Goal: Information Seeking & Learning: Learn about a topic

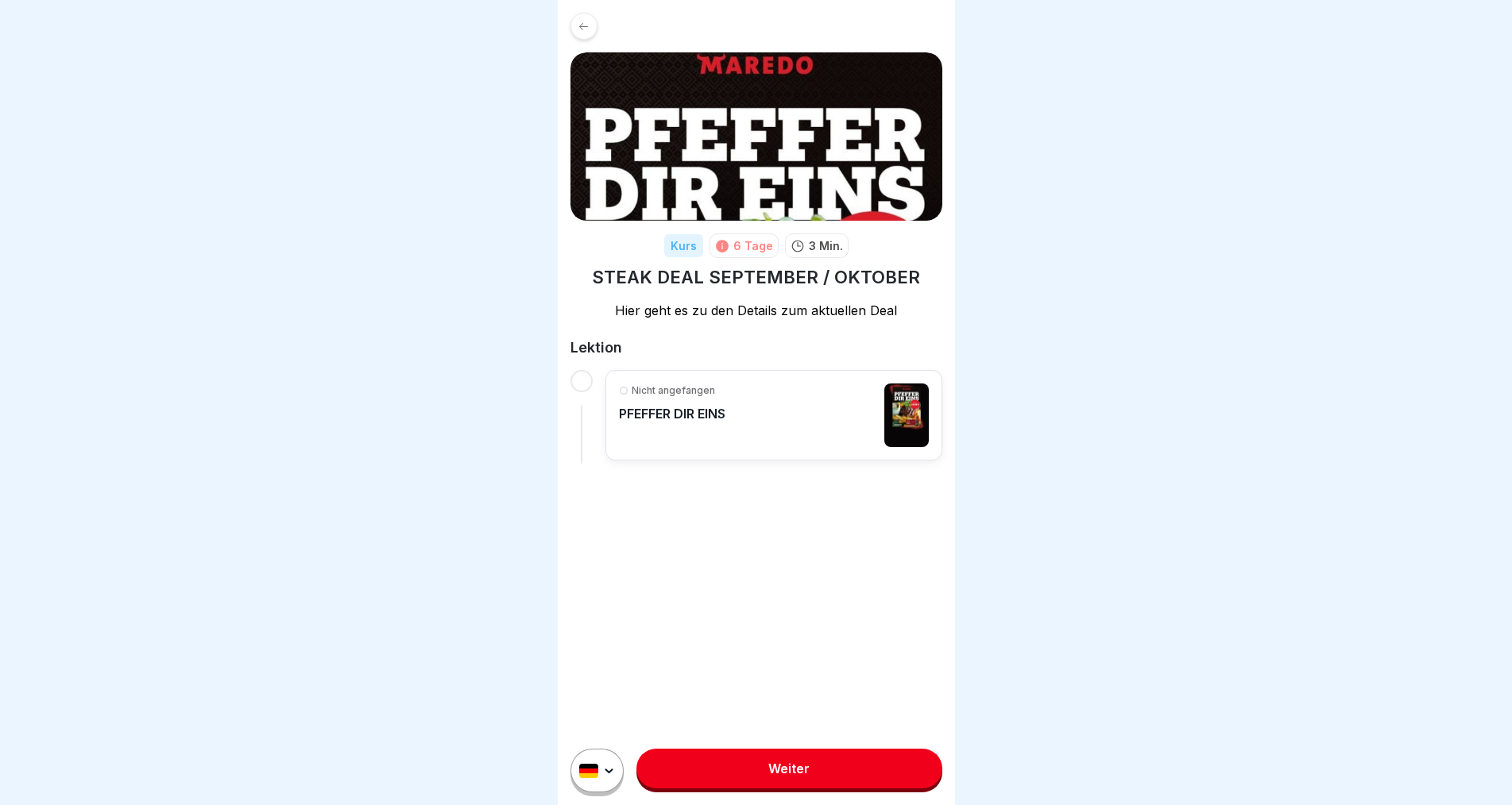
click at [774, 786] on link "Weiter" at bounding box center [788, 769] width 305 height 40
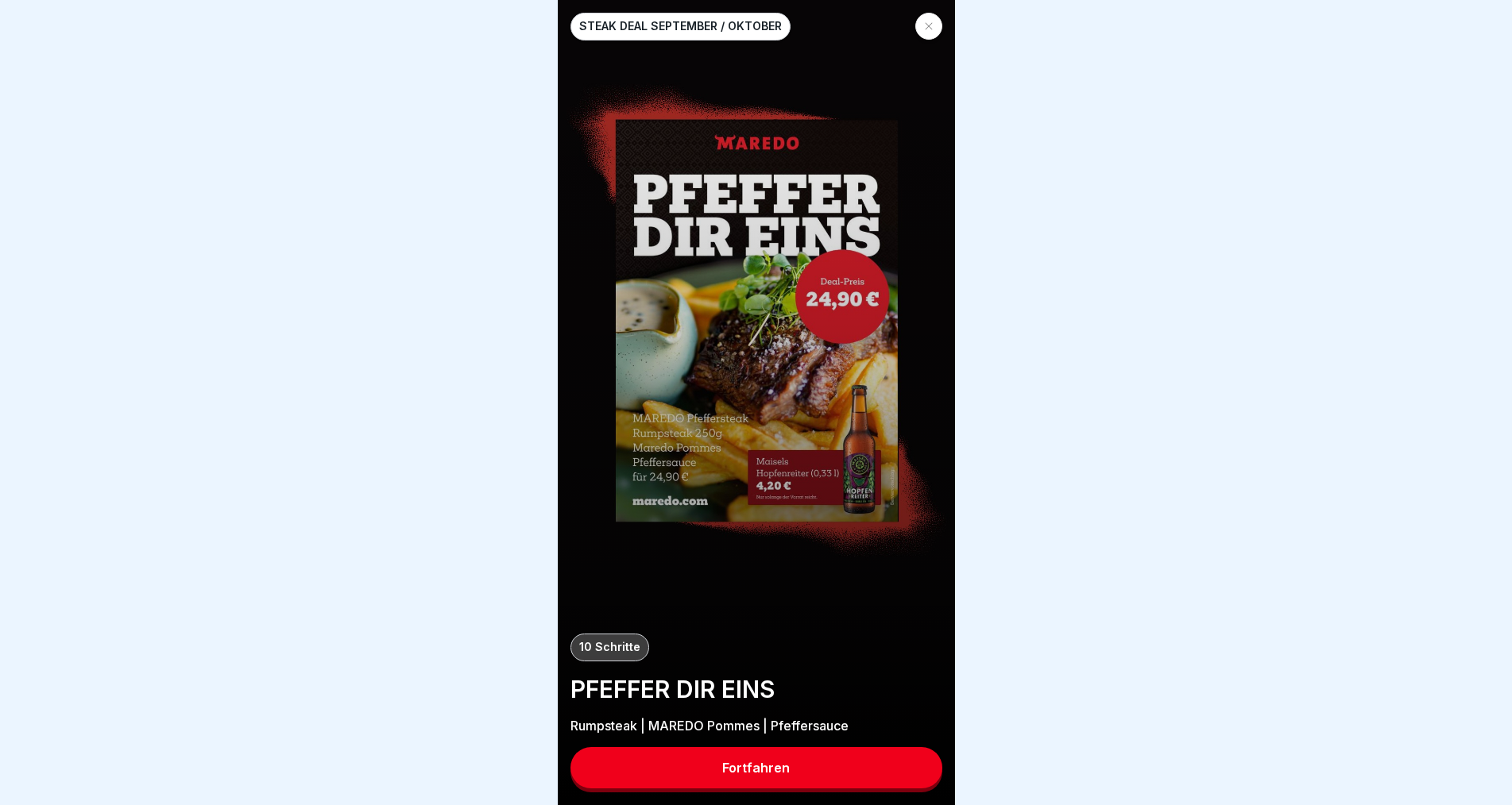
click at [774, 775] on div "Fortfahren" at bounding box center [756, 768] width 68 height 14
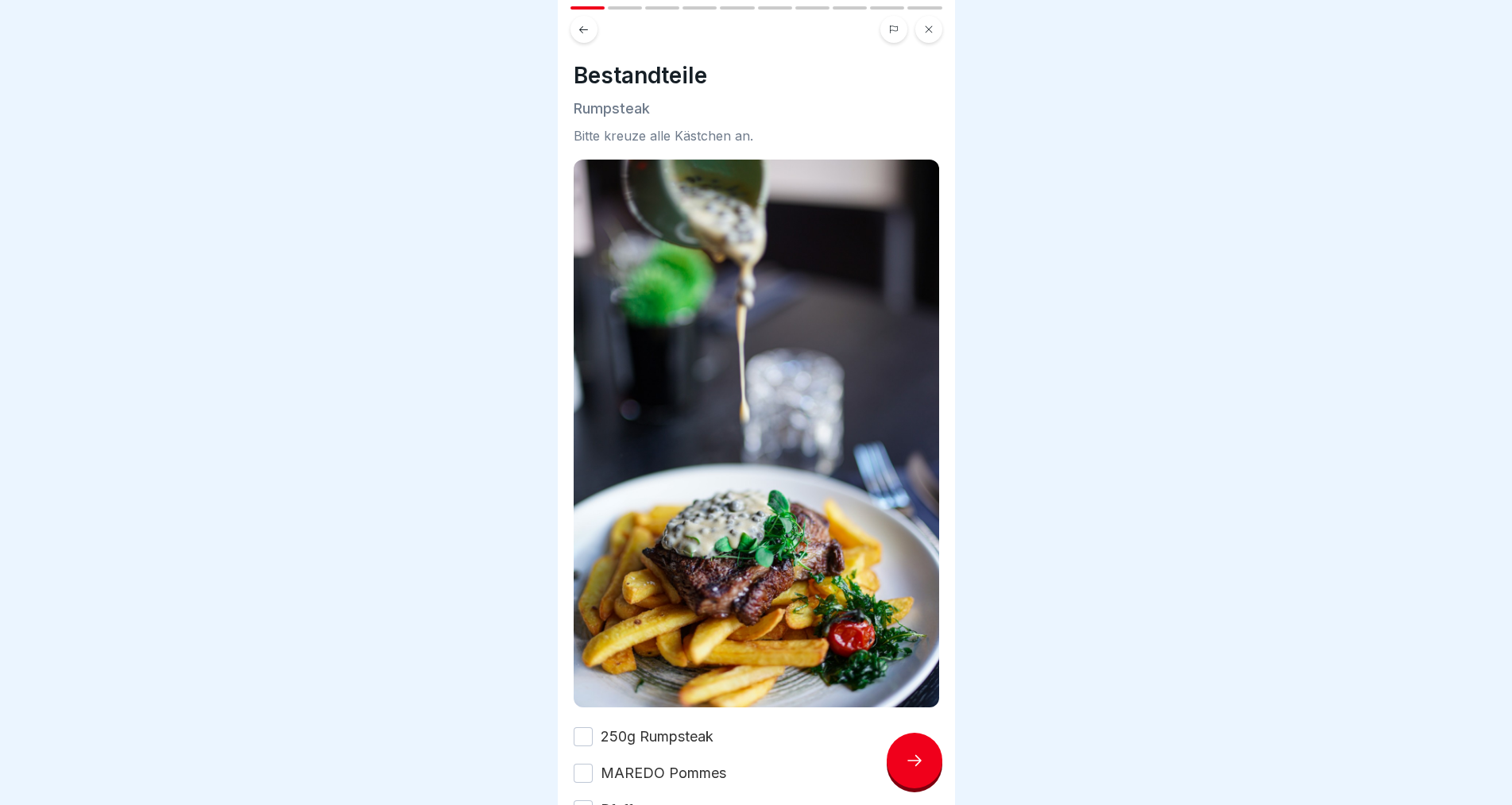
scroll to position [13, 0]
click at [586, 728] on button "250g Rumpsteak" at bounding box center [583, 737] width 19 height 19
click at [582, 764] on button "MAREDO Pommes" at bounding box center [583, 773] width 19 height 19
click at [584, 801] on button "Pfeffersauce" at bounding box center [583, 809] width 19 height 19
click at [903, 769] on div at bounding box center [914, 761] width 55 height 55
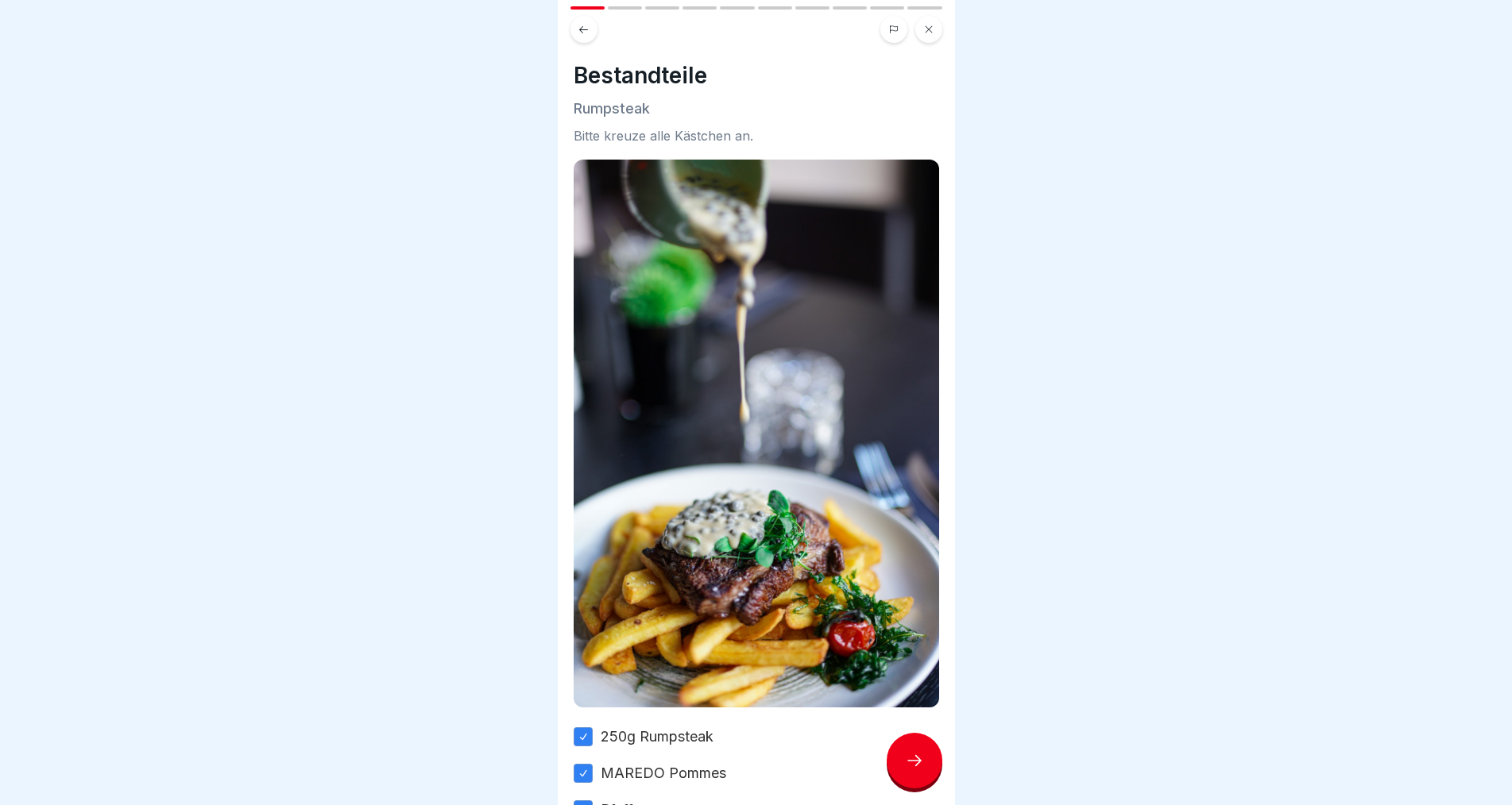
scroll to position [0, 0]
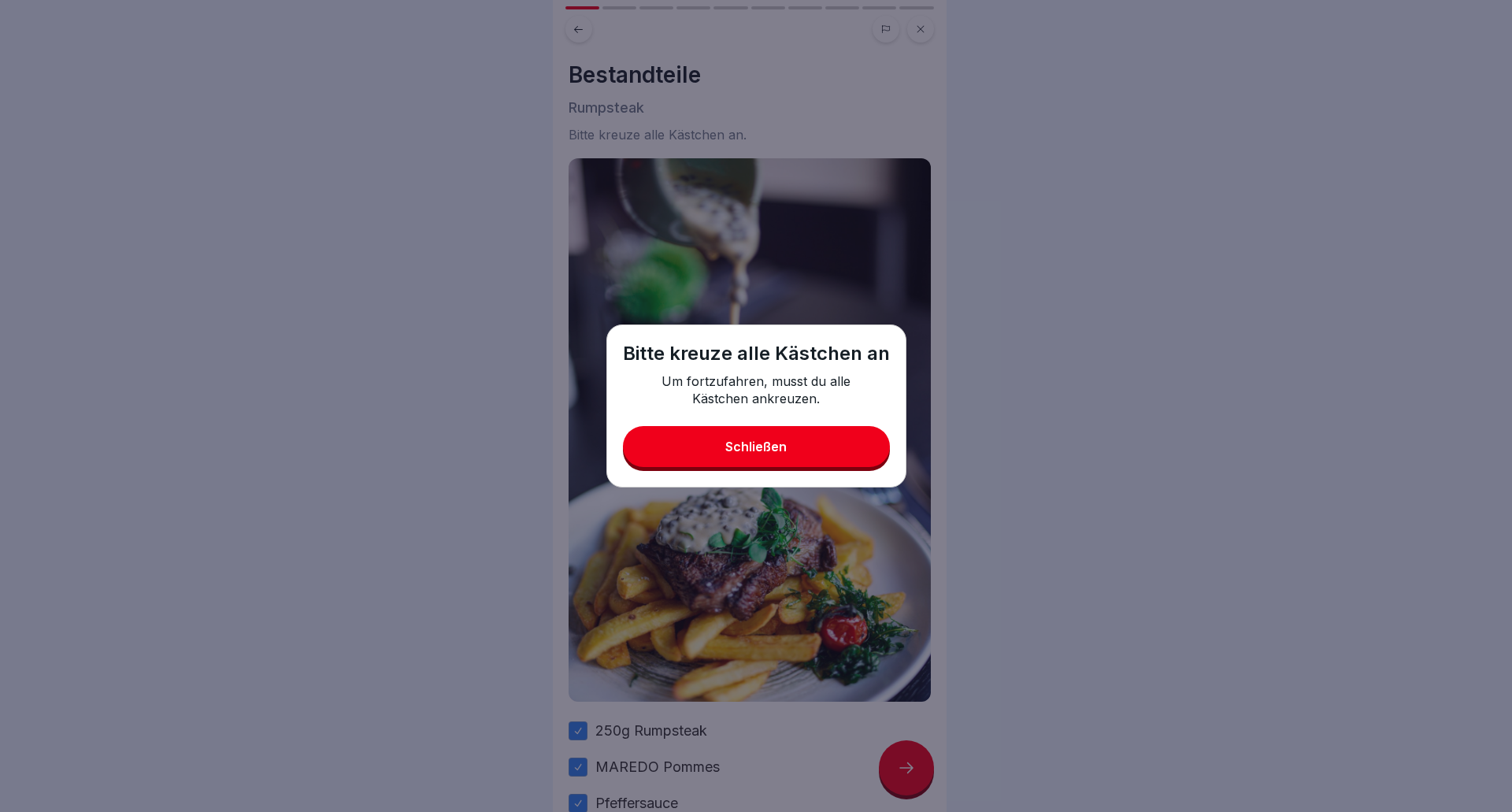
click at [775, 452] on div "Schließen" at bounding box center [756, 447] width 62 height 14
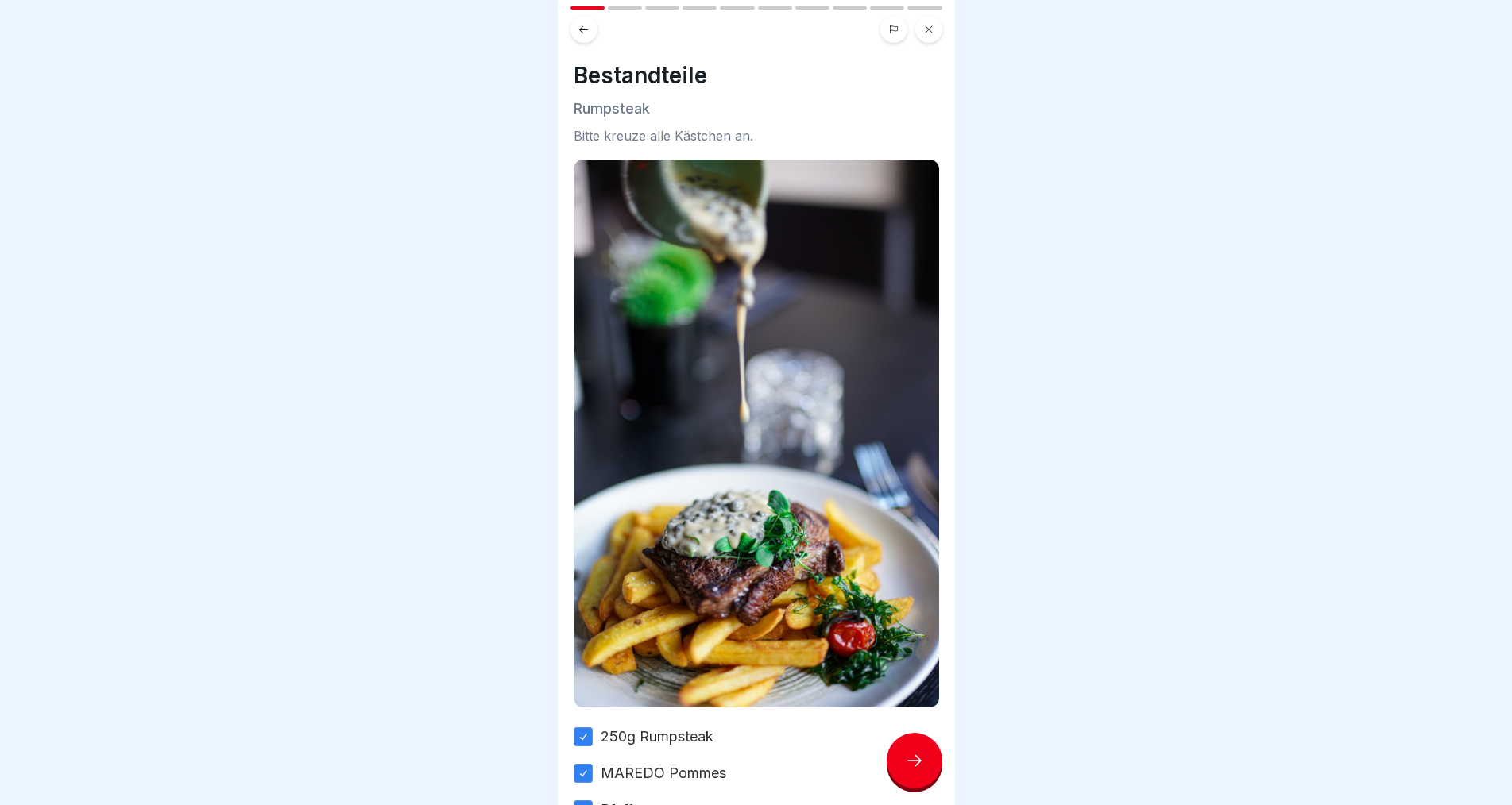
scroll to position [13, 0]
click at [923, 762] on icon at bounding box center [914, 761] width 19 height 19
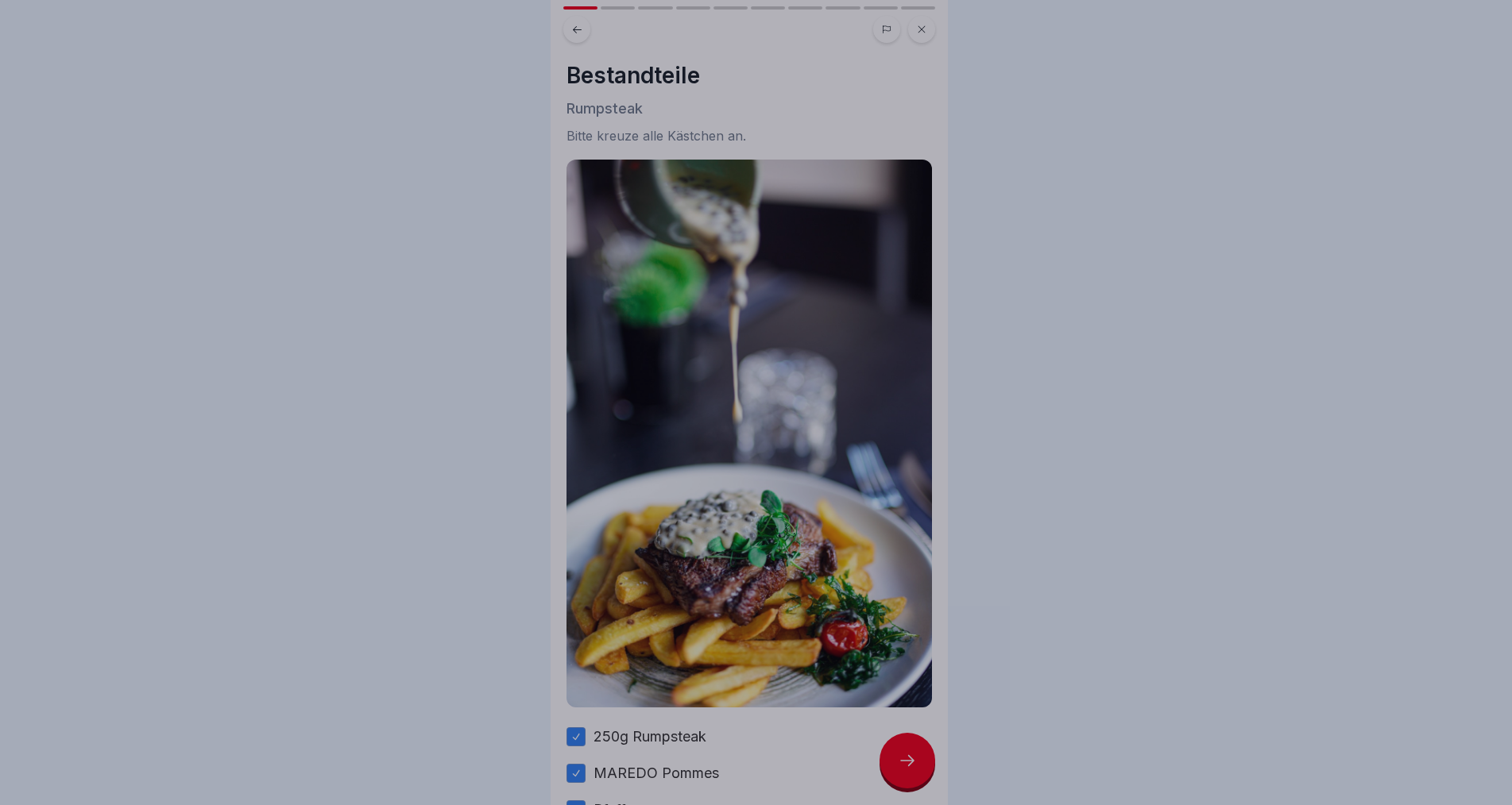
scroll to position [0, 0]
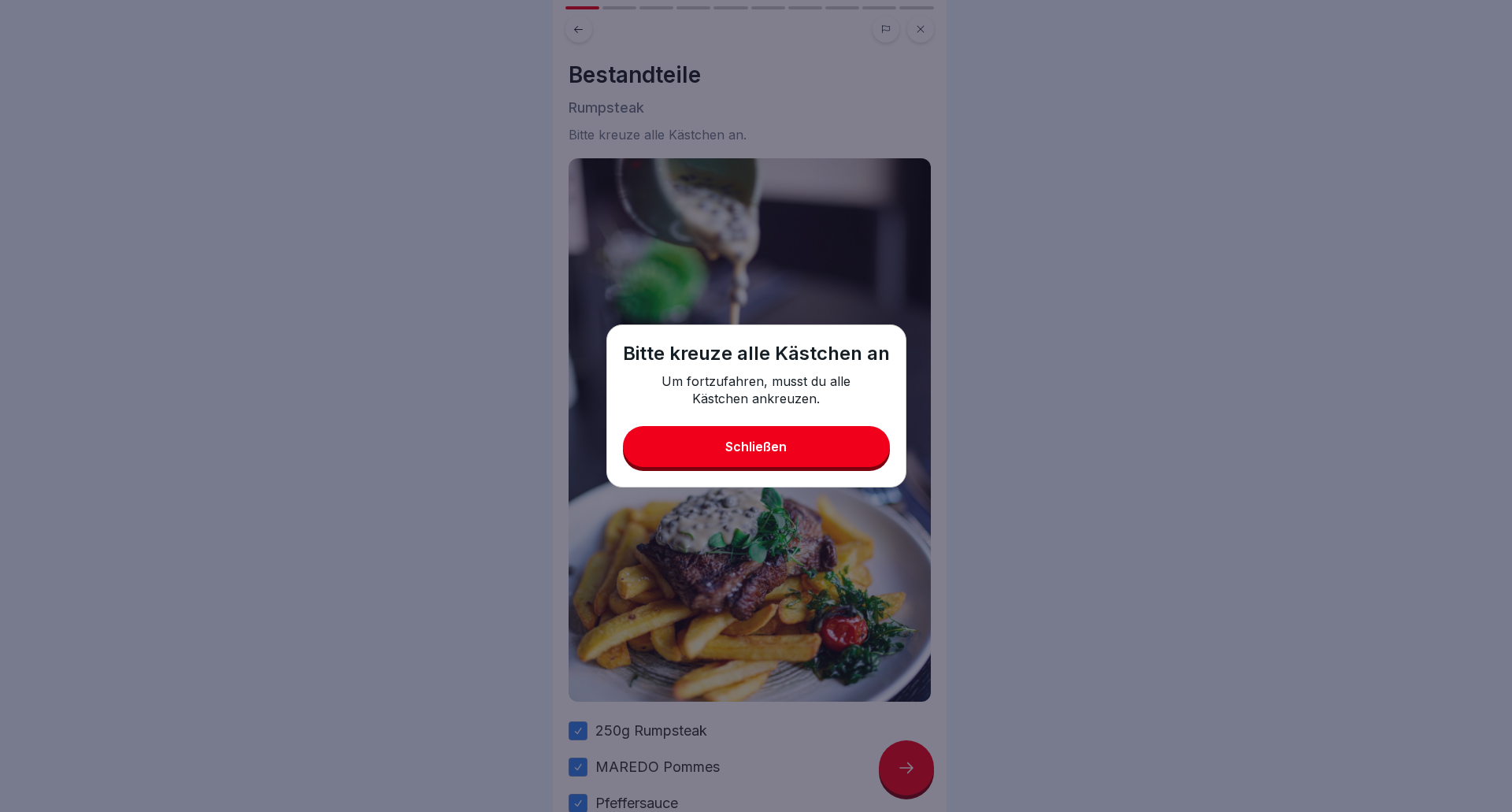
click at [762, 451] on div "Schließen" at bounding box center [756, 447] width 62 height 14
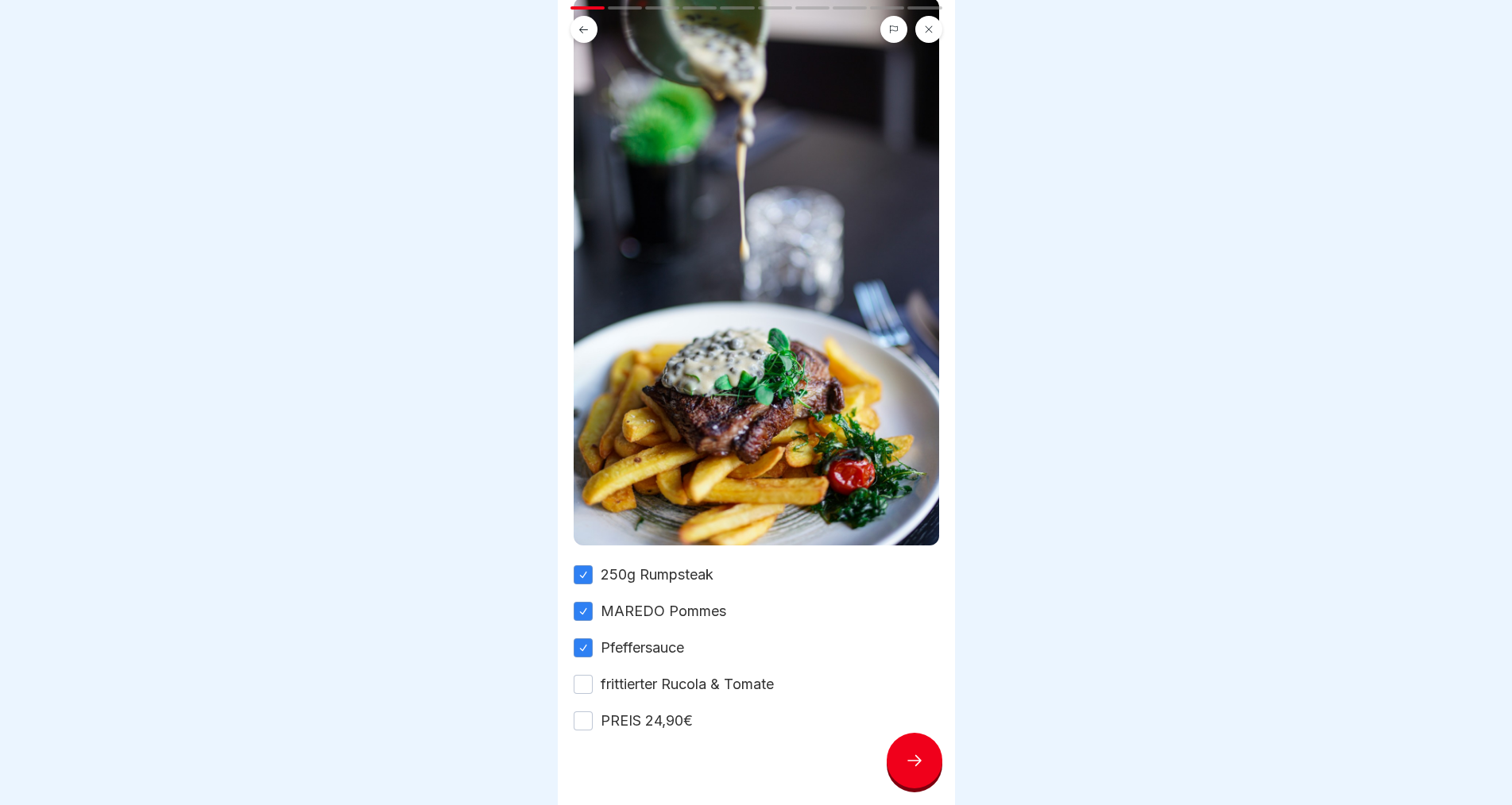
scroll to position [164, 0]
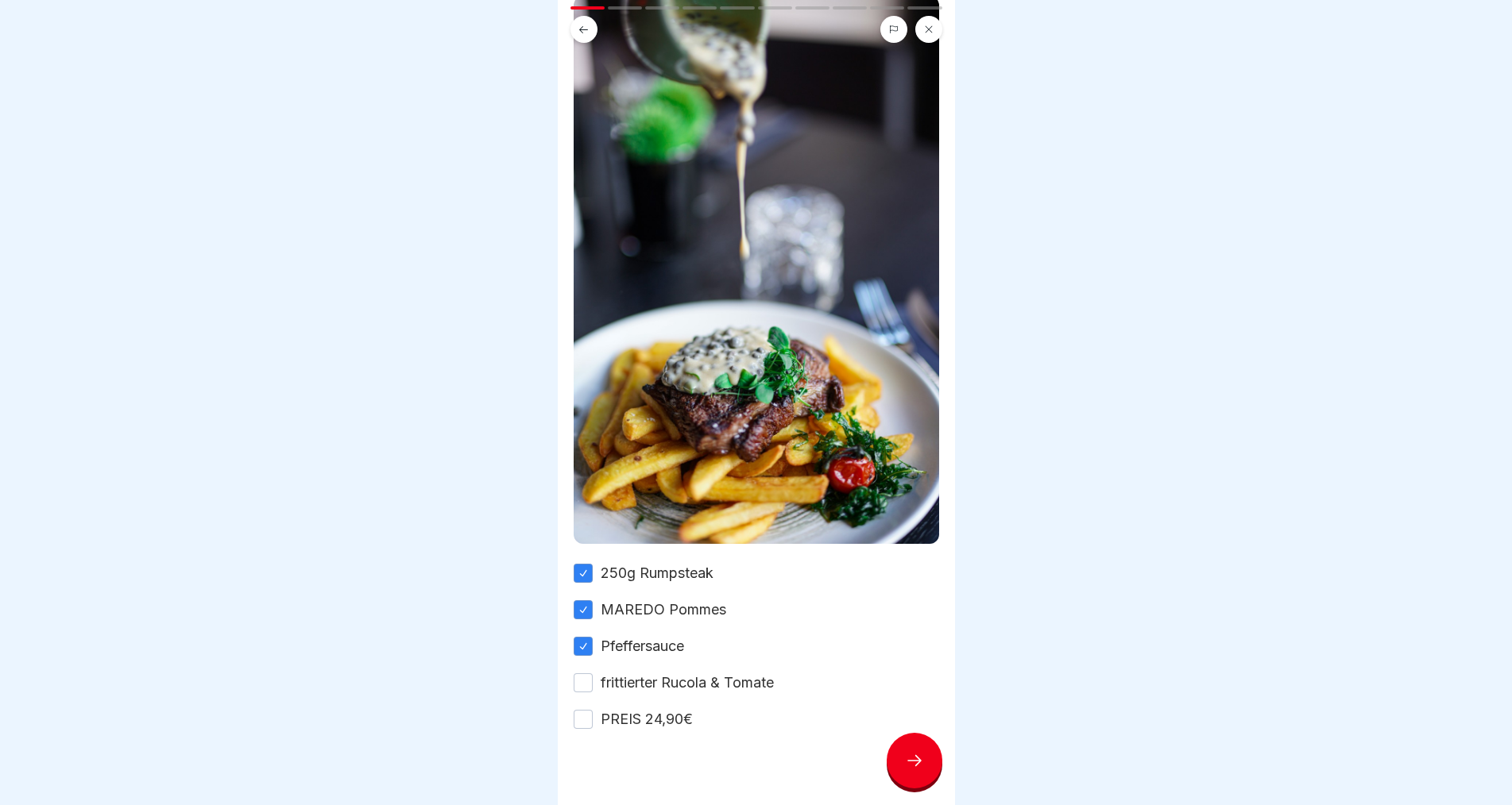
click at [589, 673] on button "frittierter Rucola & Tomate" at bounding box center [583, 682] width 19 height 19
click at [586, 710] on button "PREIS 24,90€" at bounding box center [583, 719] width 19 height 19
click at [918, 786] on div at bounding box center [914, 761] width 55 height 55
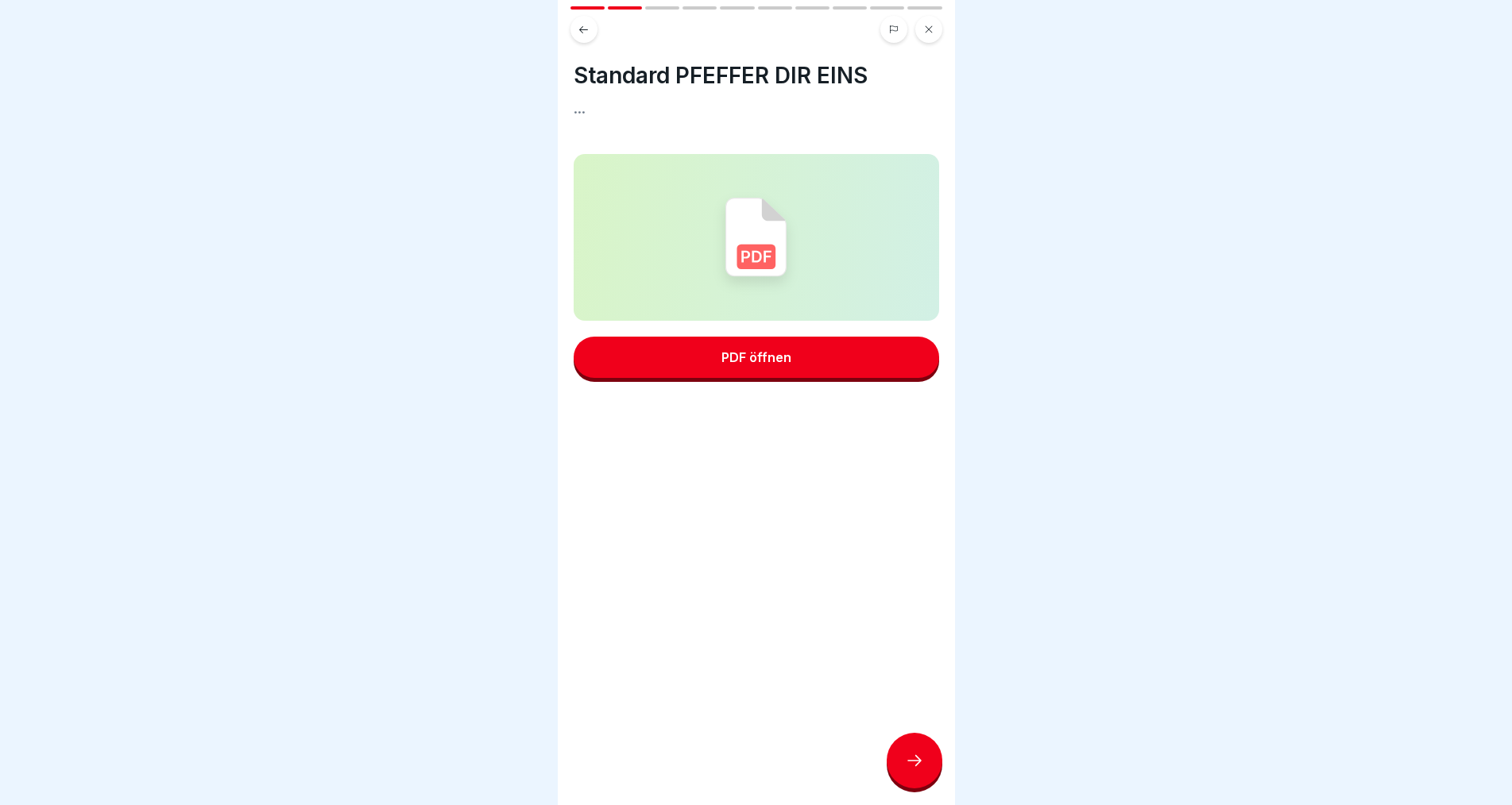
click at [782, 359] on div "PDF öffnen" at bounding box center [756, 358] width 70 height 14
click at [915, 769] on icon at bounding box center [914, 761] width 19 height 19
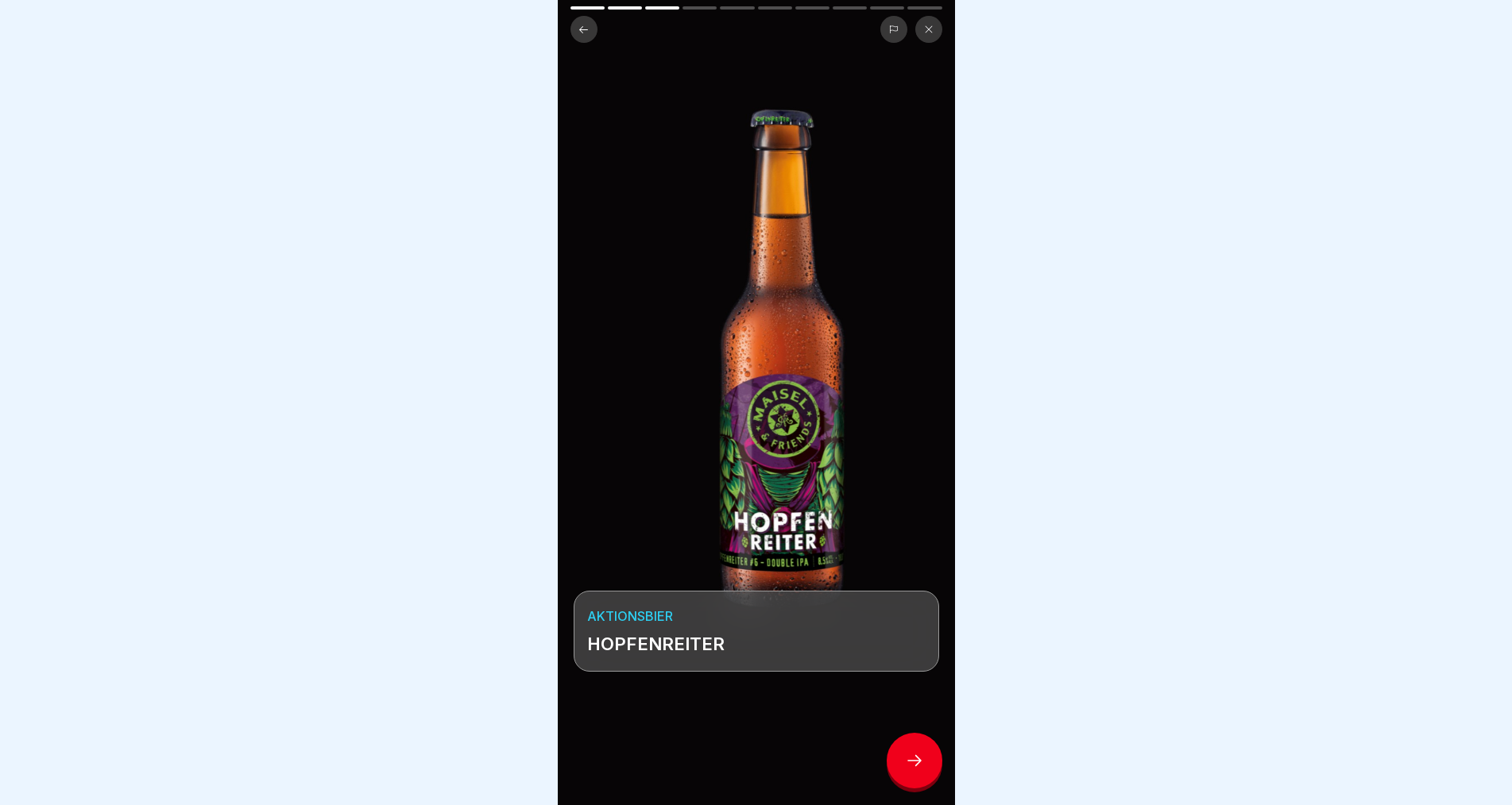
click at [915, 769] on icon at bounding box center [914, 761] width 19 height 19
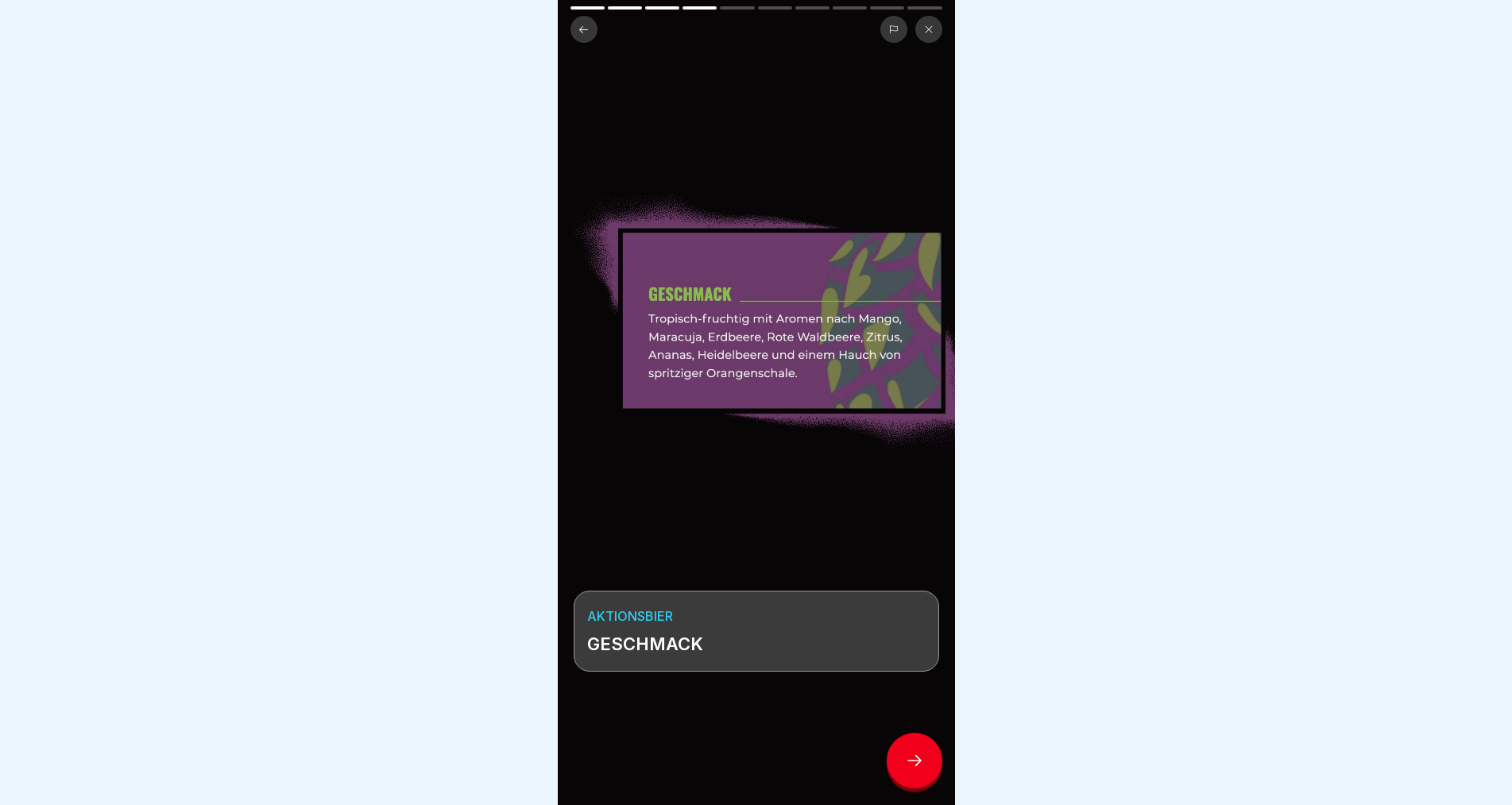
click at [915, 769] on icon at bounding box center [914, 761] width 19 height 19
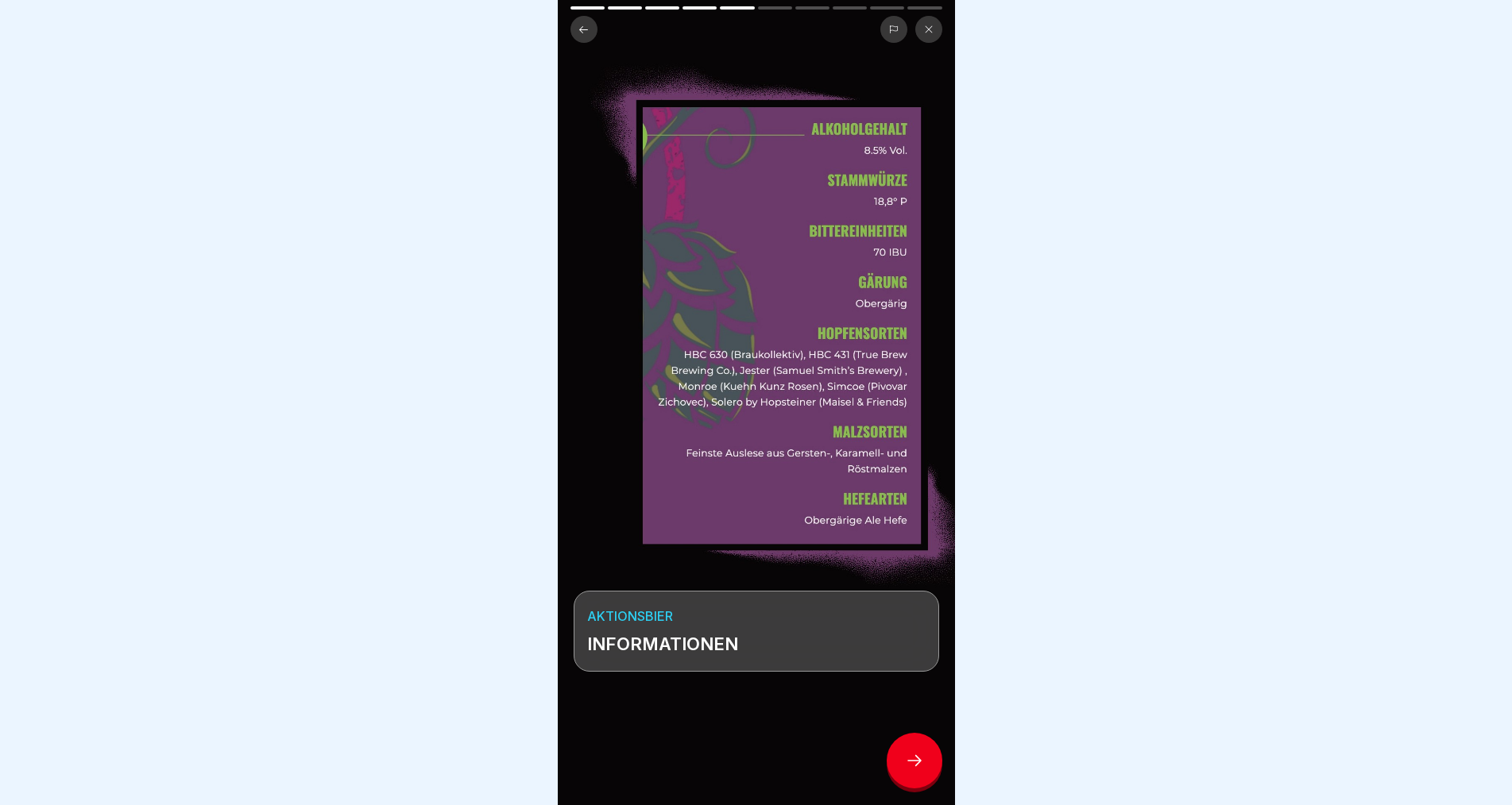
click at [915, 769] on icon at bounding box center [914, 761] width 19 height 19
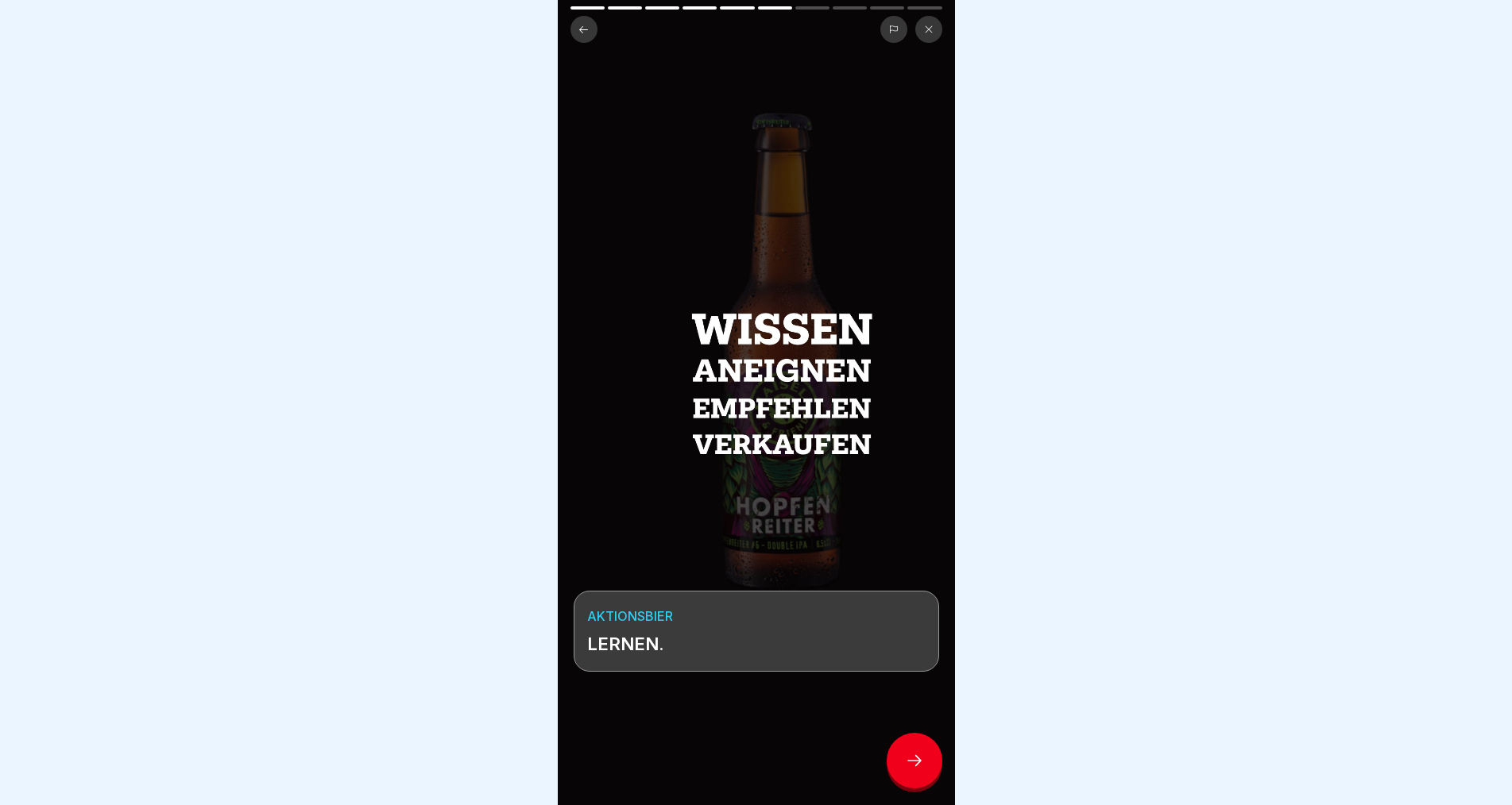
click at [915, 769] on icon at bounding box center [914, 761] width 19 height 19
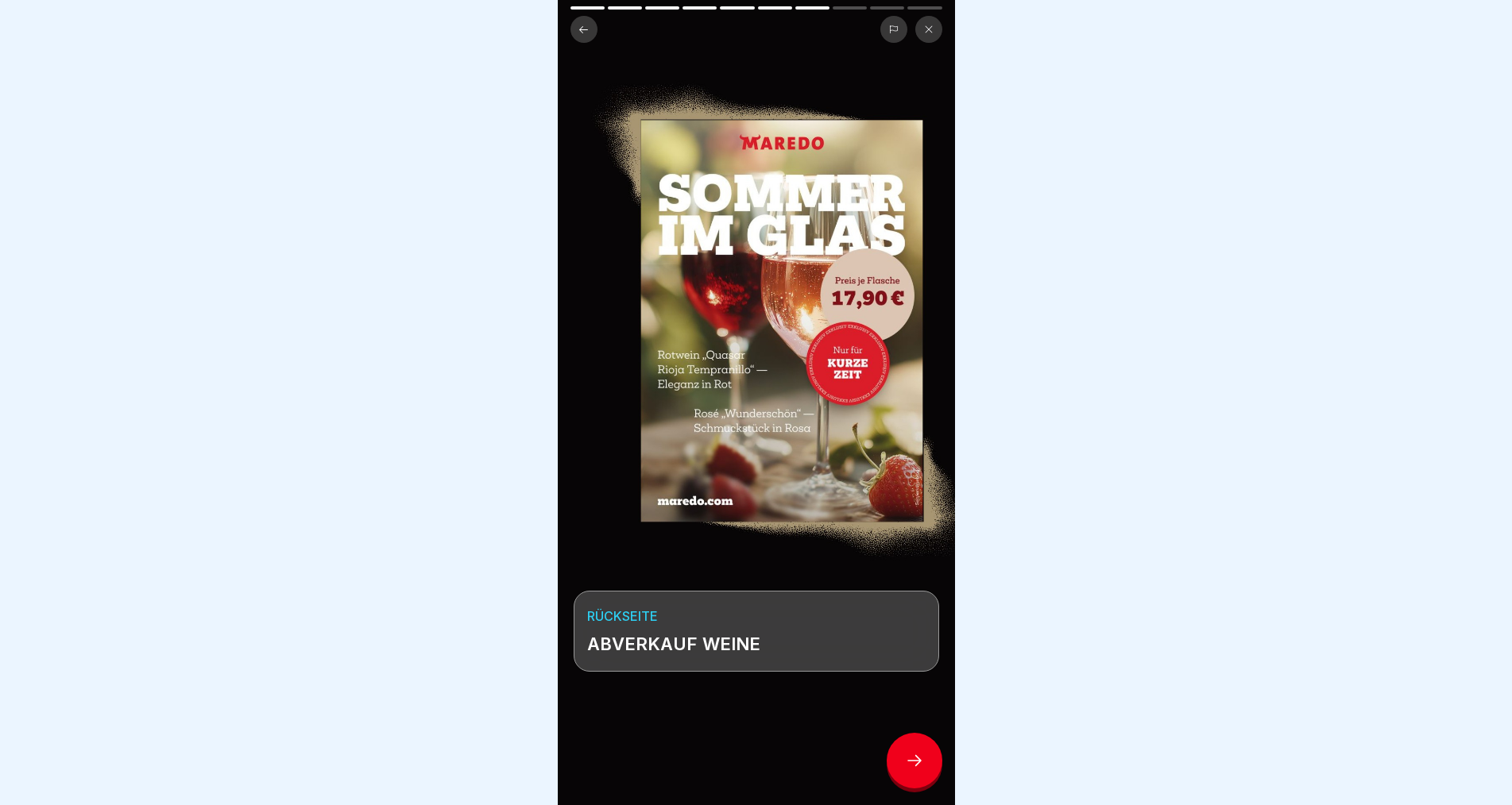
click at [915, 769] on icon at bounding box center [914, 761] width 19 height 19
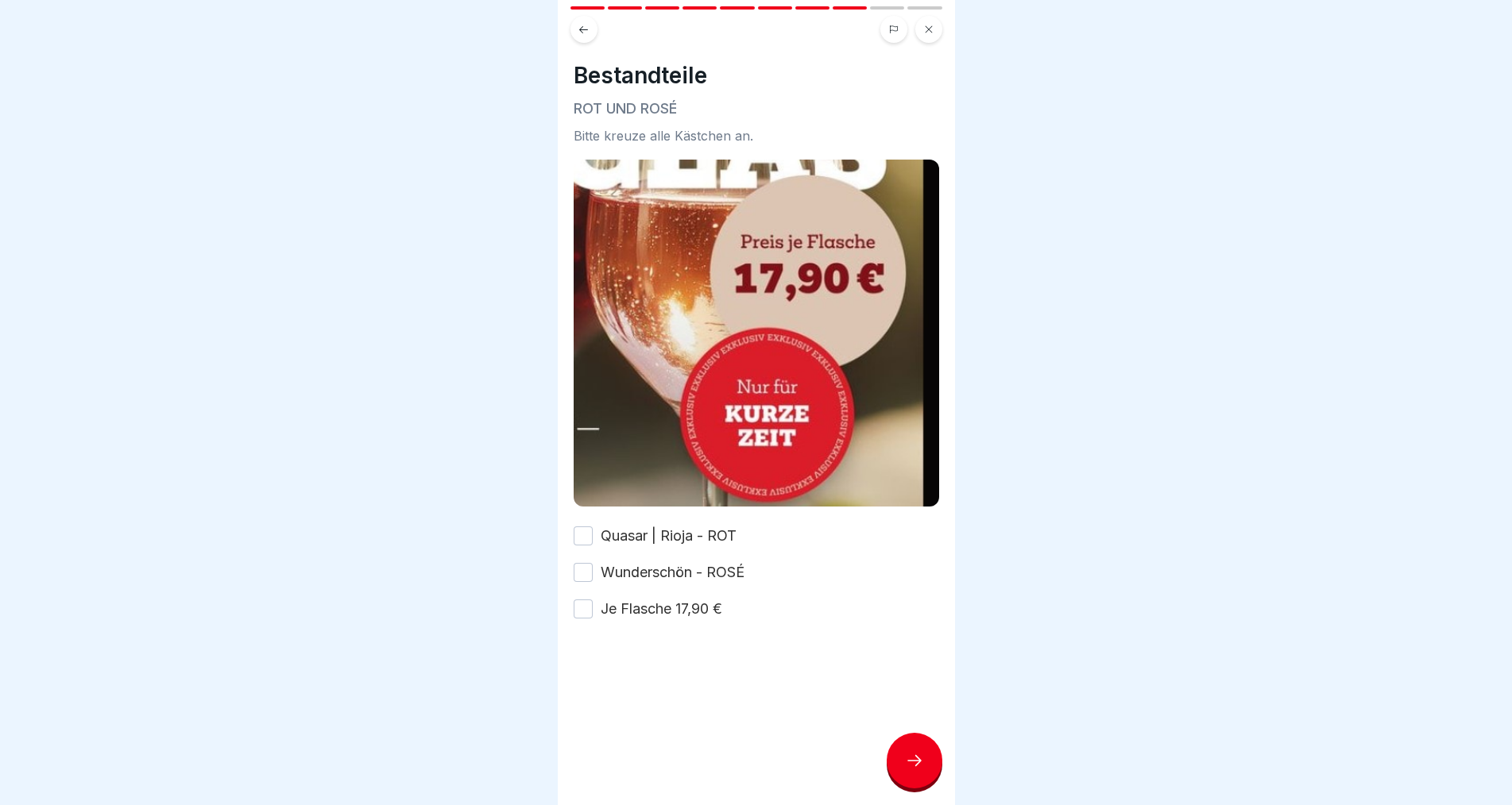
click at [581, 527] on button "Quasar | Rioja - ROT" at bounding box center [583, 535] width 19 height 19
click at [582, 563] on button "Wunderschön - ROSÉ" at bounding box center [583, 572] width 19 height 19
click at [585, 600] on button "Je Flasche 17,90 €" at bounding box center [583, 608] width 19 height 19
click at [910, 761] on icon at bounding box center [914, 761] width 19 height 19
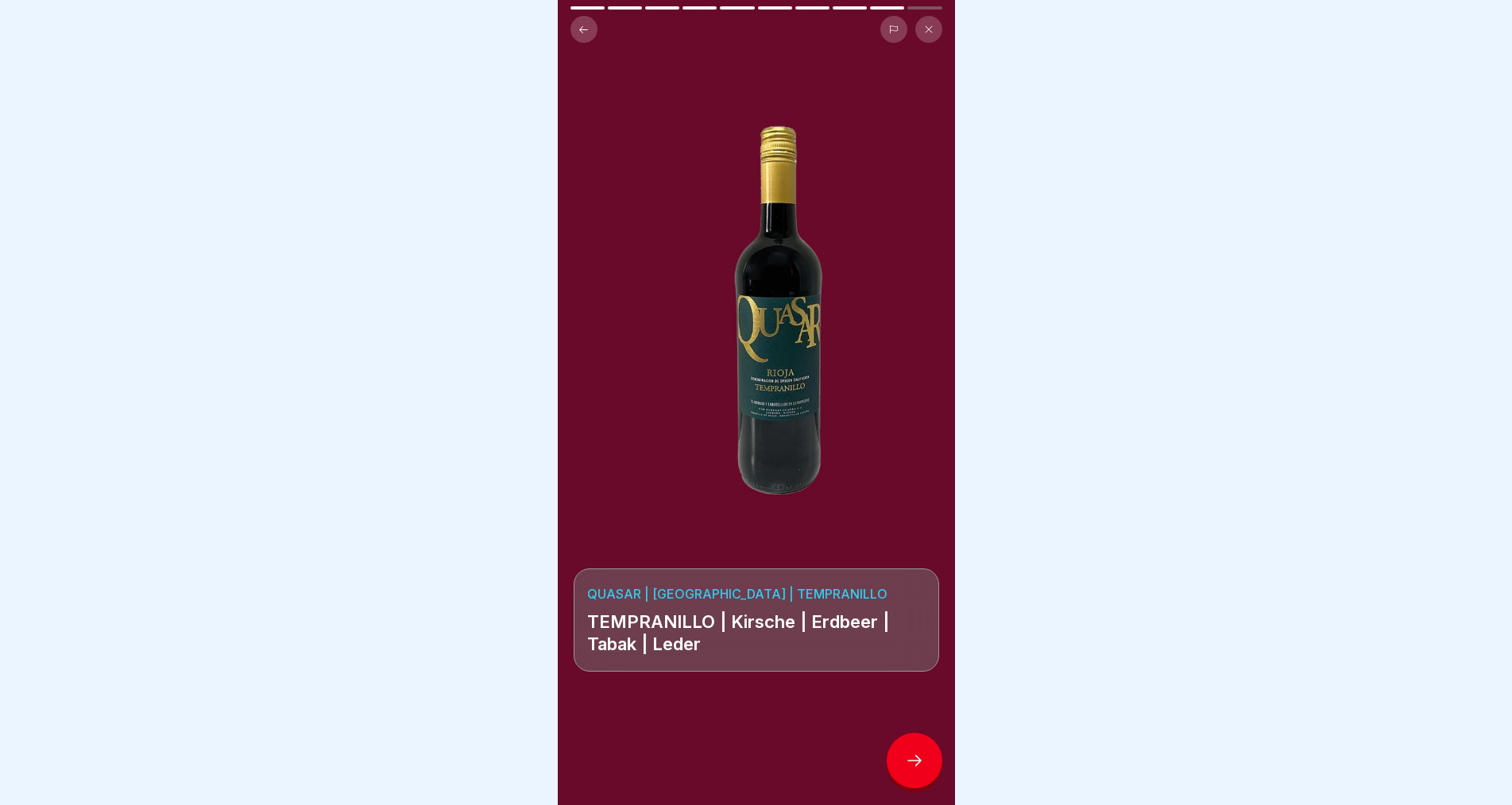
click at [910, 761] on icon at bounding box center [914, 761] width 19 height 19
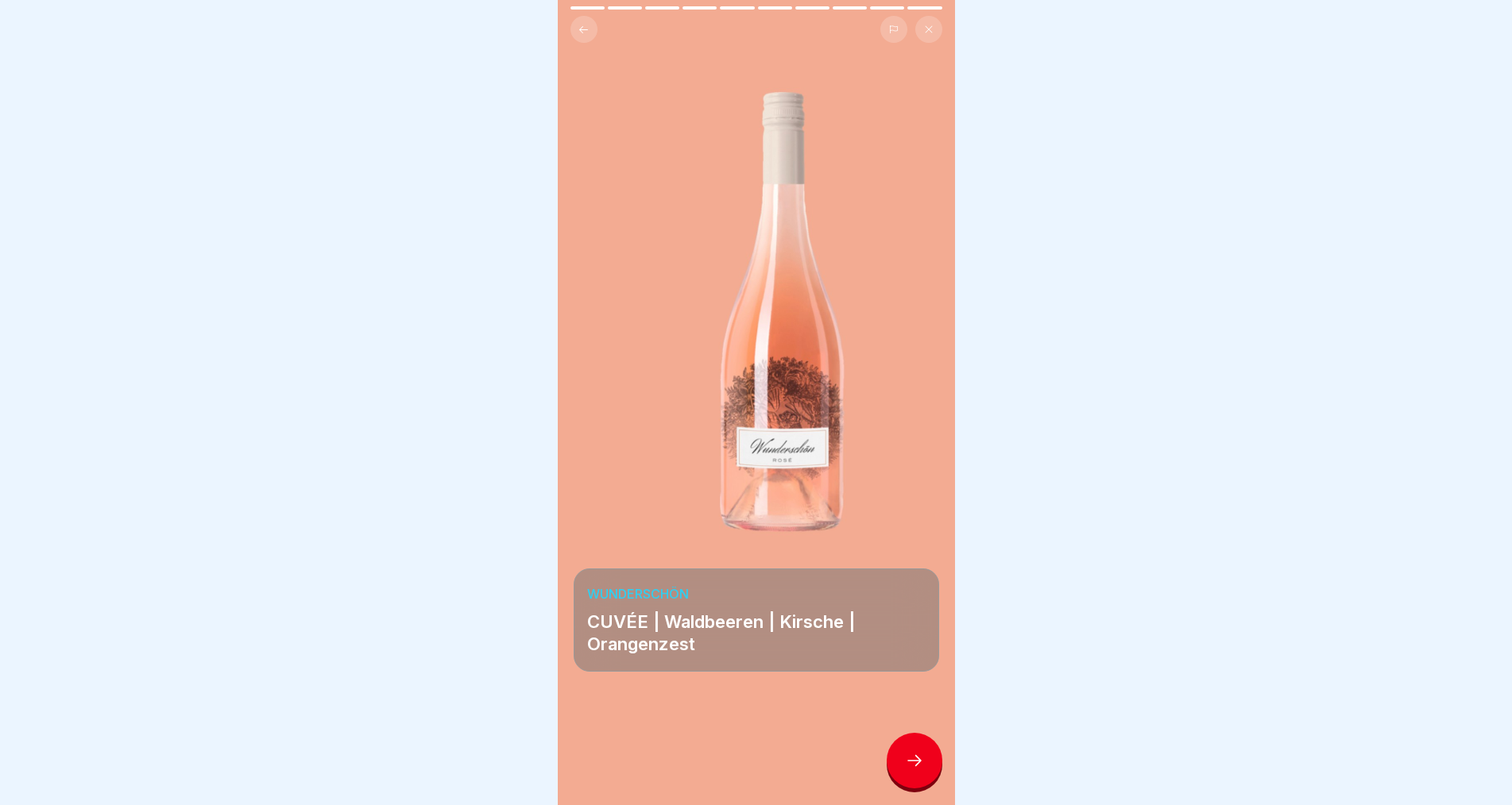
click at [910, 761] on icon at bounding box center [914, 761] width 19 height 19
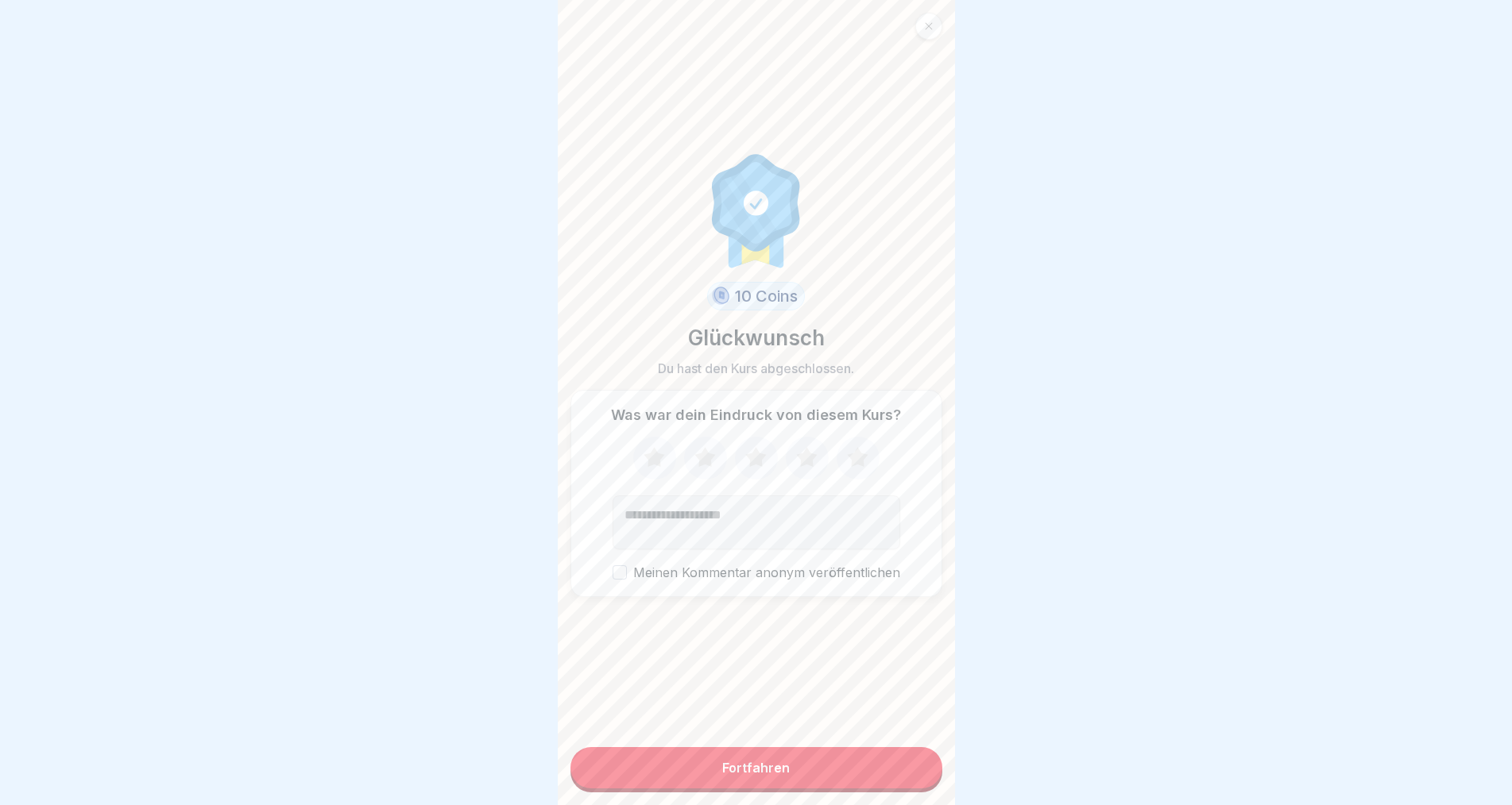
click at [842, 761] on button "Fortfahren" at bounding box center [756, 768] width 372 height 41
